Goal: Answer question/provide support

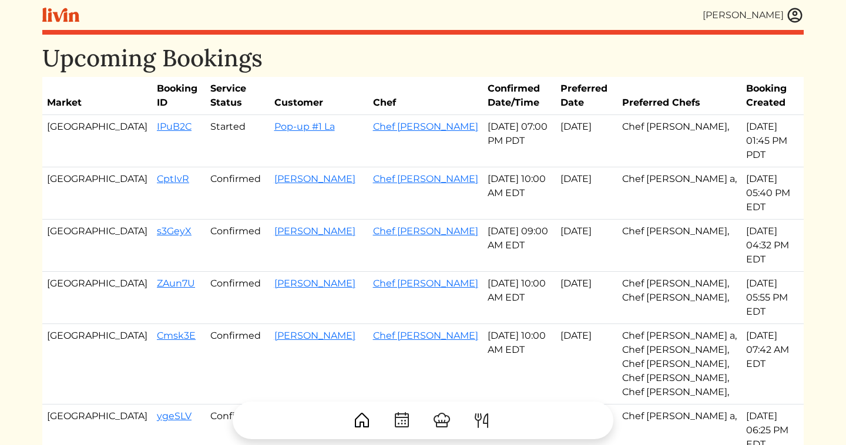
click at [792, 11] on img at bounding box center [795, 15] width 18 height 18
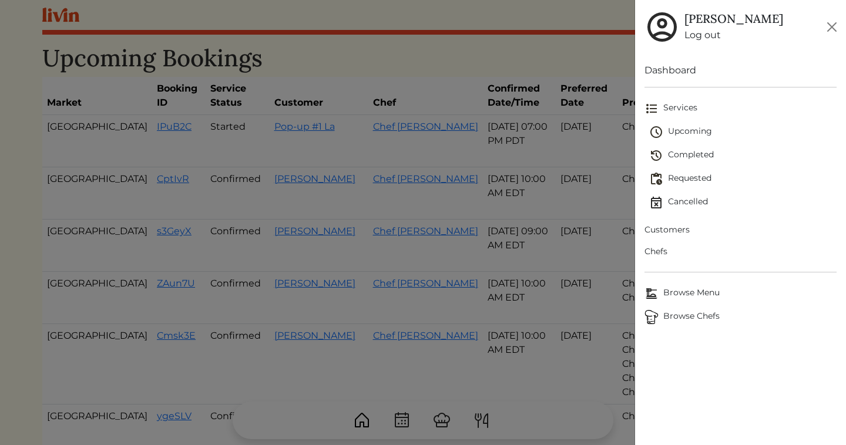
click at [674, 232] on span "Customers" at bounding box center [740, 230] width 192 height 12
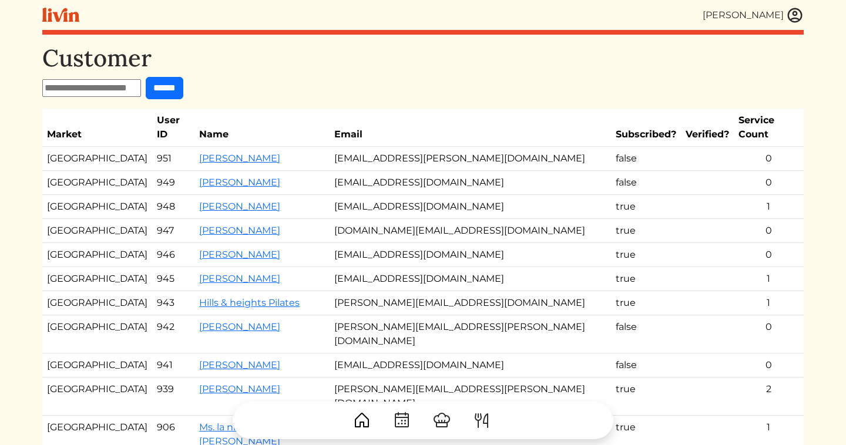
click at [792, 15] on img at bounding box center [795, 15] width 18 height 18
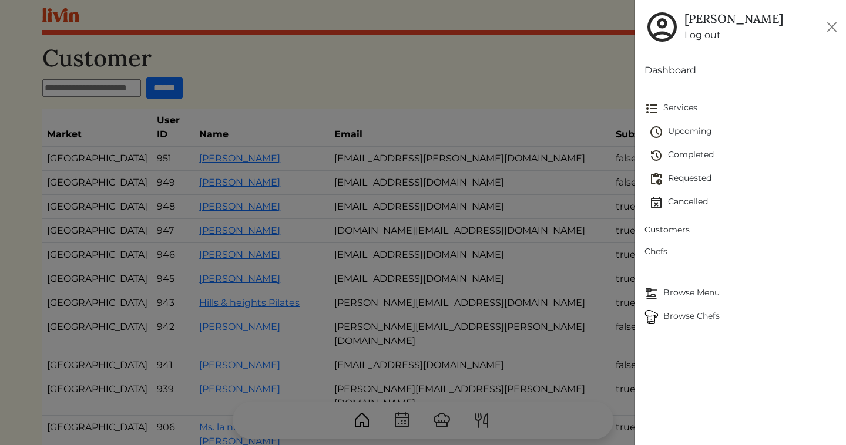
click at [662, 230] on span "Customers" at bounding box center [740, 230] width 192 height 12
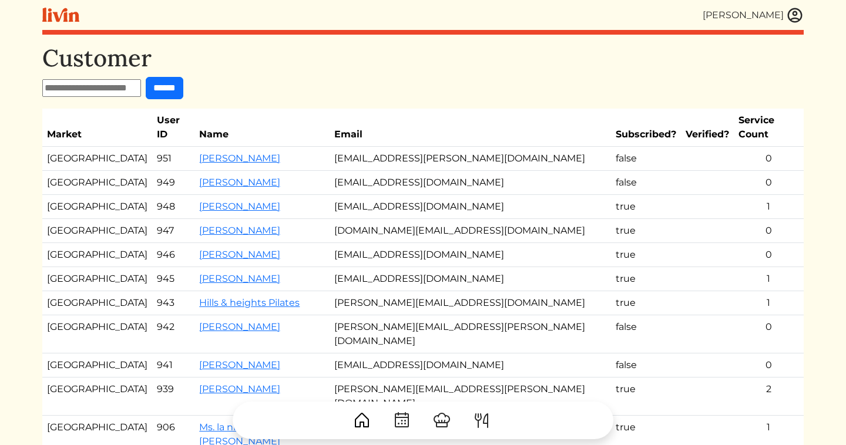
click at [789, 15] on img at bounding box center [795, 15] width 18 height 18
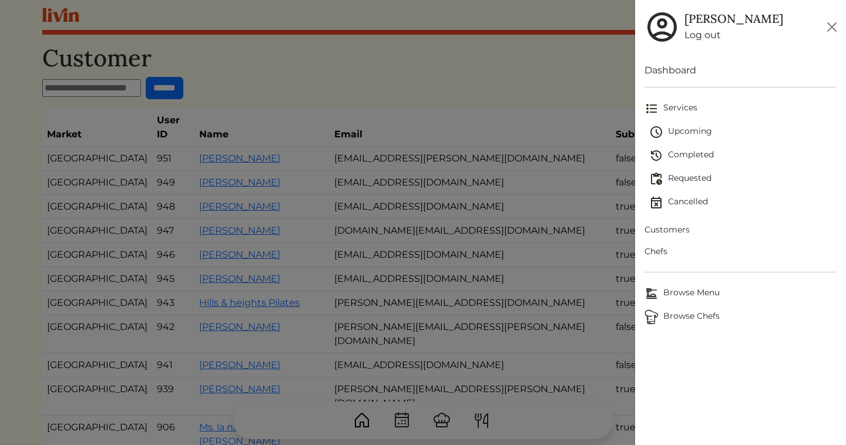
click at [675, 224] on span "Customers" at bounding box center [740, 230] width 192 height 12
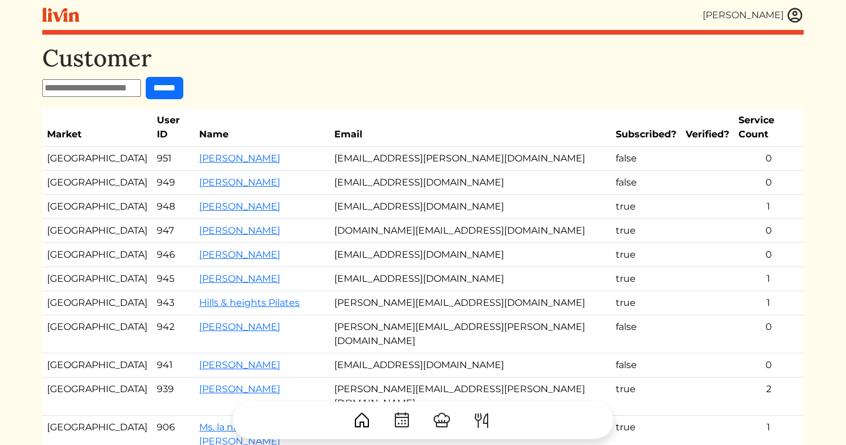
click at [139, 87] on input "text" at bounding box center [91, 88] width 99 height 18
type input "****"
click at [146, 77] on input "******" at bounding box center [165, 88] width 38 height 22
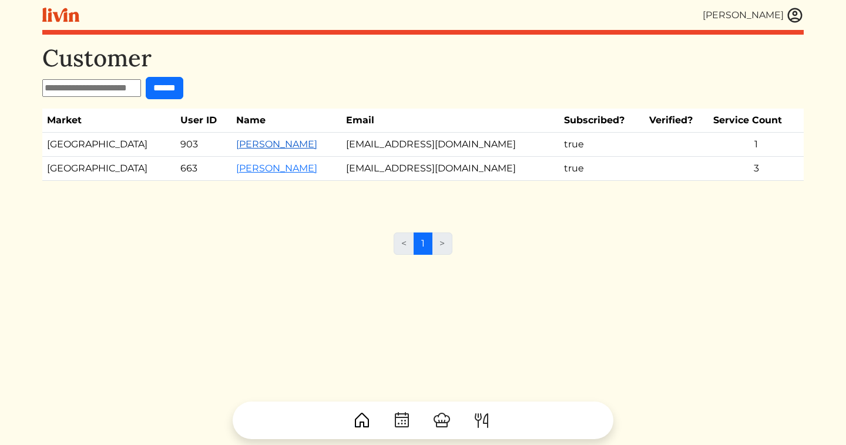
click at [236, 139] on link "[PERSON_NAME]" at bounding box center [276, 144] width 81 height 11
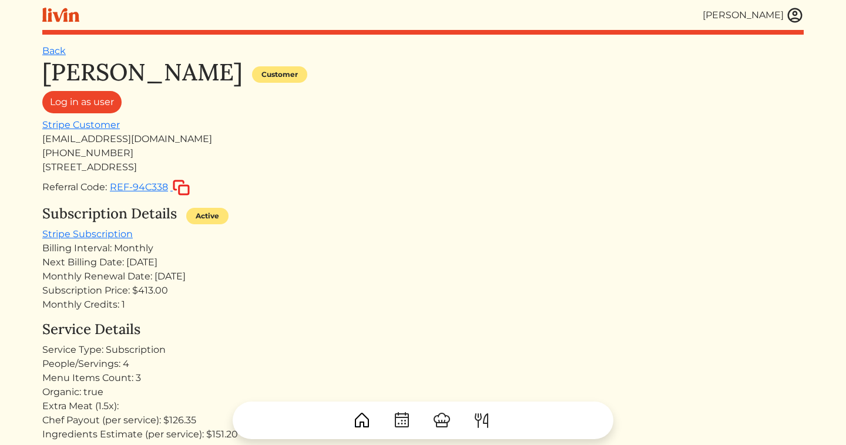
scroll to position [8, 0]
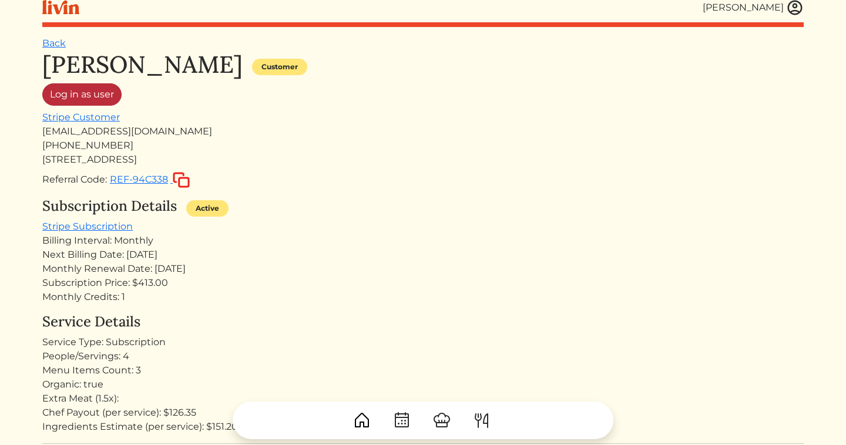
click at [88, 93] on link "Log in as user" at bounding box center [81, 94] width 79 height 22
